Goal: Navigation & Orientation: Find specific page/section

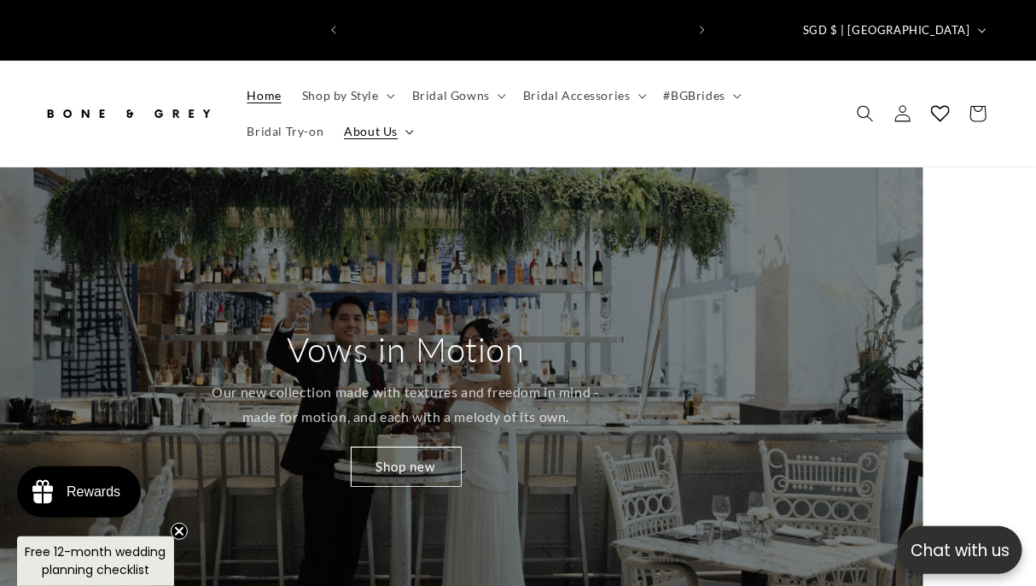
click at [374, 124] on span "About Us" at bounding box center [371, 131] width 54 height 15
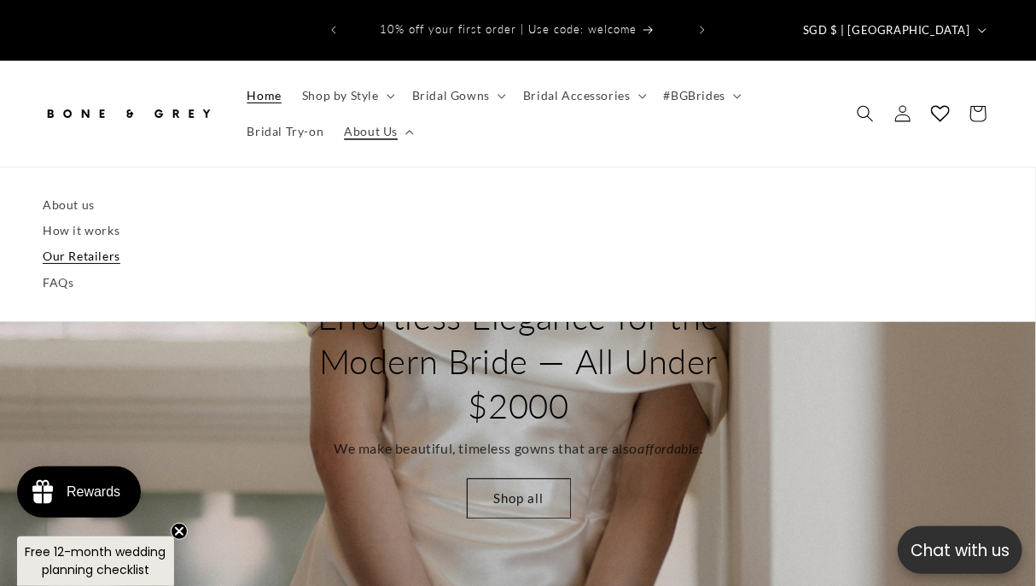
click at [166, 243] on link "Our Retailers" at bounding box center [518, 256] width 951 height 26
